Goal: Task Accomplishment & Management: Manage account settings

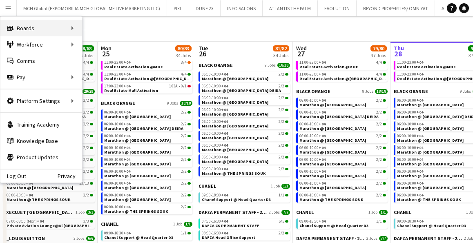
scroll to position [0, 195]
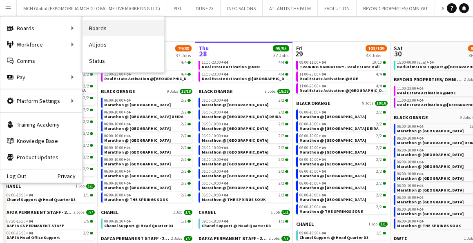
click at [100, 29] on link "Boards" at bounding box center [124, 28] width 82 height 16
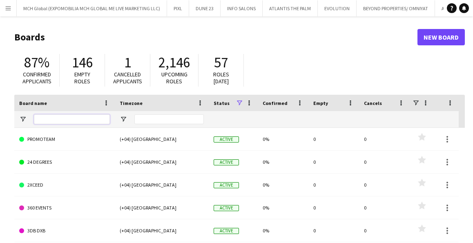
click at [77, 118] on input "Board name Filter Input" at bounding box center [72, 119] width 76 height 10
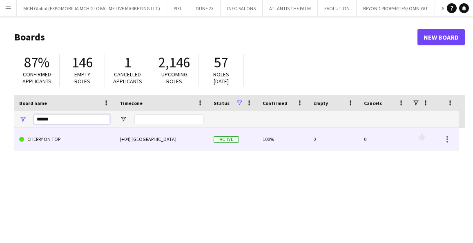
type input "******"
click at [55, 137] on link "CHERRY ON TOP" at bounding box center [64, 139] width 91 height 23
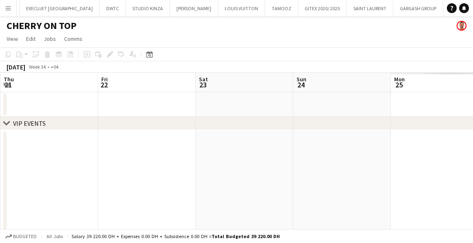
click at [7, 10] on app-icon "Menu" at bounding box center [8, 8] width 7 height 7
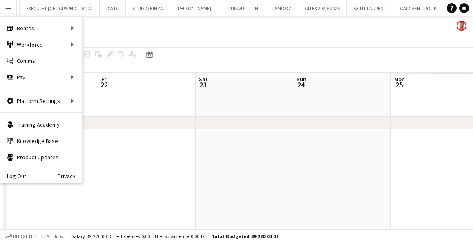
click at [186, 36] on app-page-menu "View Day view expanded Day view collapsed Month view Date picker Jump to [DATE]…" at bounding box center [236, 40] width 473 height 16
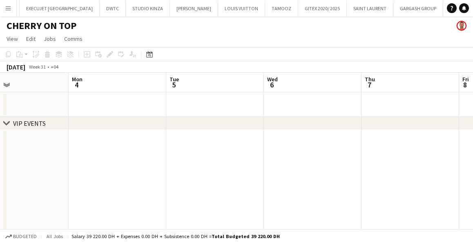
scroll to position [0, 0]
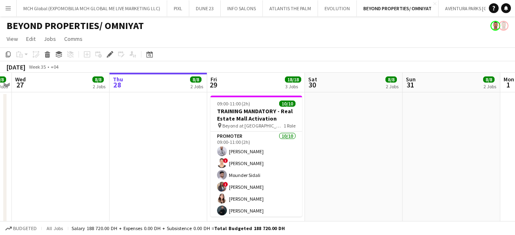
click at [7, 9] on app-icon "Menu" at bounding box center [8, 8] width 7 height 7
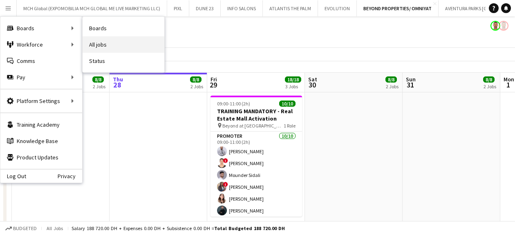
click at [95, 43] on link "All jobs" at bounding box center [124, 44] width 82 height 16
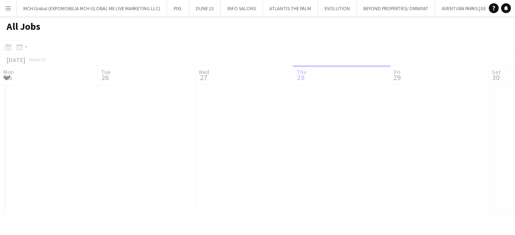
scroll to position [0, 195]
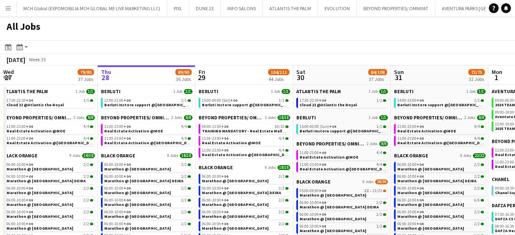
click at [4, 7] on button "Menu" at bounding box center [8, 8] width 16 height 16
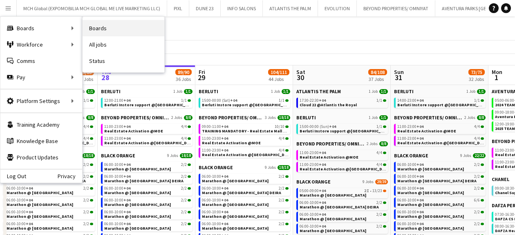
click at [99, 27] on link "Boards" at bounding box center [124, 28] width 82 height 16
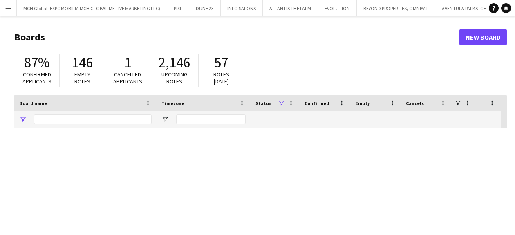
type input "******"
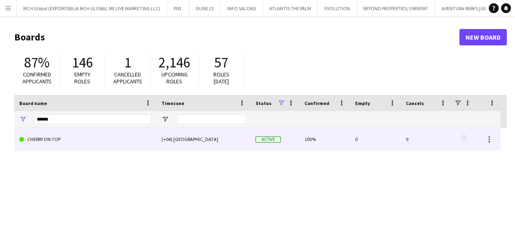
click at [38, 139] on link "CHERRY ON TOP" at bounding box center [85, 139] width 132 height 23
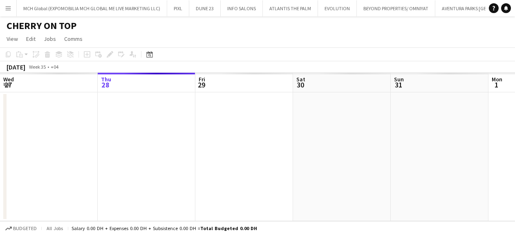
scroll to position [0, 564]
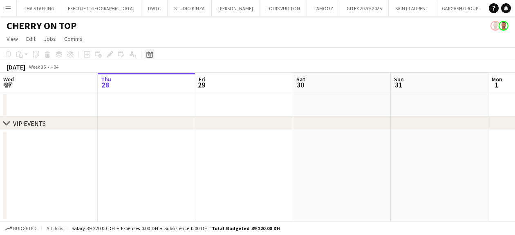
click at [151, 52] on icon at bounding box center [149, 54] width 6 height 7
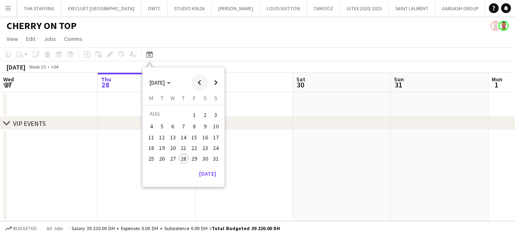
click at [200, 81] on span "Previous month" at bounding box center [199, 82] width 16 height 16
click at [174, 145] on span "16" at bounding box center [173, 146] width 10 height 10
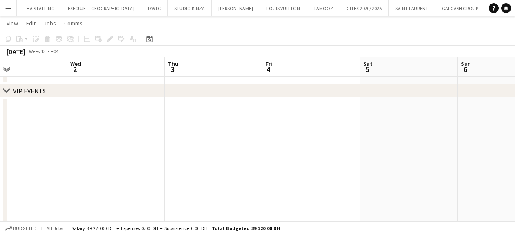
scroll to position [0, 332]
click at [150, 39] on icon "Date picker" at bounding box center [149, 39] width 7 height 7
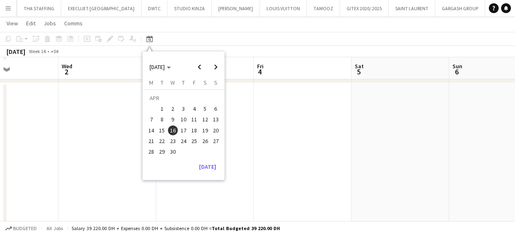
scroll to position [49, 0]
click at [216, 68] on span "Next month" at bounding box center [216, 67] width 16 height 16
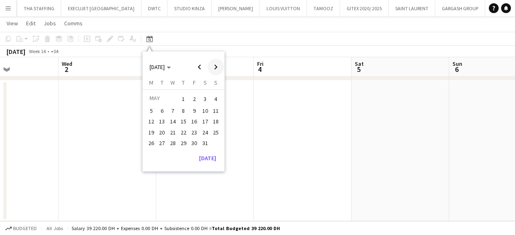
click at [216, 68] on span "Next month" at bounding box center [216, 67] width 16 height 16
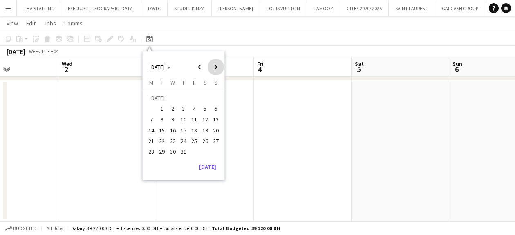
click at [216, 68] on span "Next month" at bounding box center [216, 67] width 16 height 16
click at [185, 128] on span "18" at bounding box center [184, 130] width 10 height 10
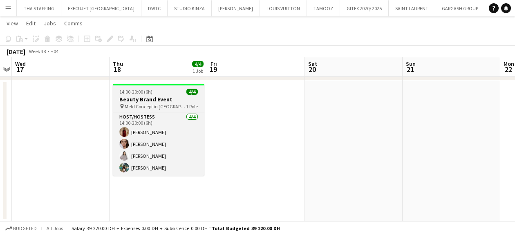
click at [169, 85] on div at bounding box center [159, 85] width 92 height 2
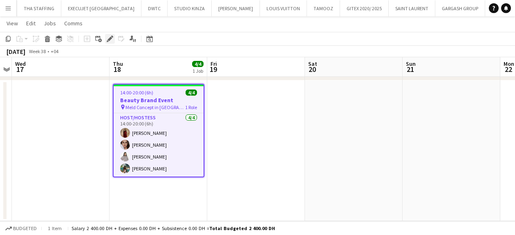
click at [109, 38] on icon at bounding box center [109, 39] width 4 height 4
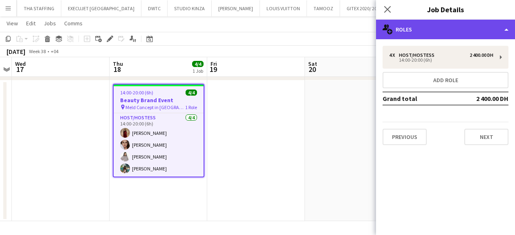
click at [408, 29] on div "multiple-users-add Roles" at bounding box center [445, 30] width 139 height 20
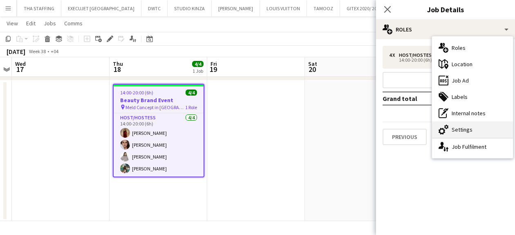
click at [462, 129] on div "cog-double-3 Settings" at bounding box center [472, 129] width 81 height 16
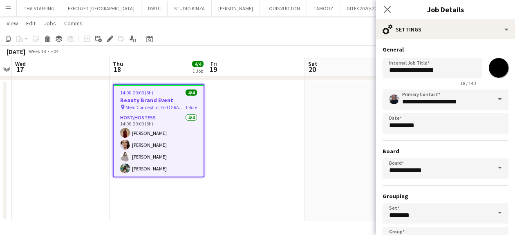
click at [500, 98] on span at bounding box center [499, 100] width 17 height 20
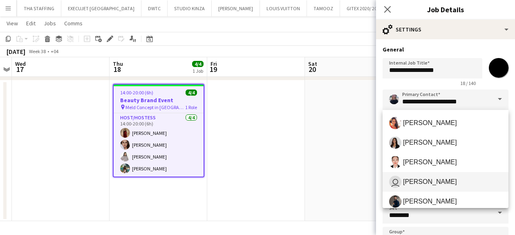
click at [422, 183] on span "Charmaine Lillywhite" at bounding box center [430, 182] width 54 height 8
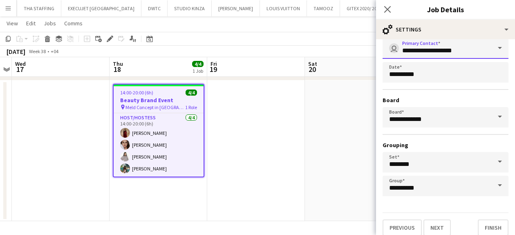
scroll to position [0, 0]
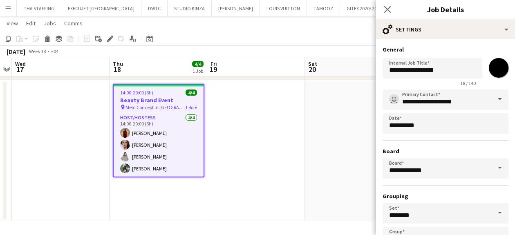
click at [500, 97] on span at bounding box center [499, 100] width 17 height 20
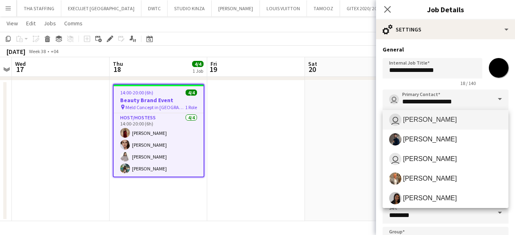
scroll to position [64, 0]
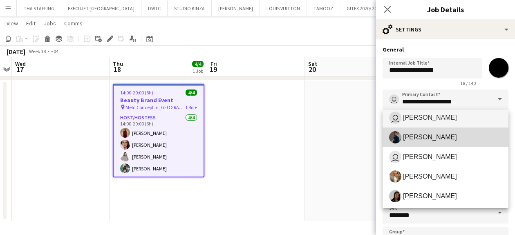
click at [427, 137] on span "Mohamed Arafa" at bounding box center [430, 137] width 54 height 8
type input "**********"
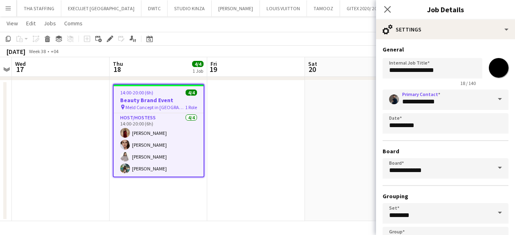
click at [493, 68] on input "*******" at bounding box center [498, 67] width 29 height 29
type input "*******"
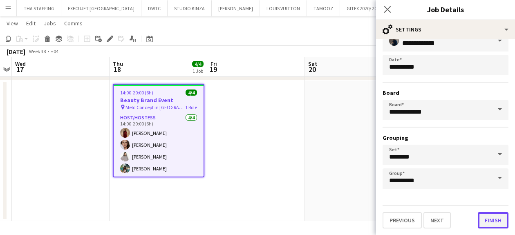
click at [491, 221] on button "Finish" at bounding box center [493, 220] width 31 height 16
